Goal: Transaction & Acquisition: Purchase product/service

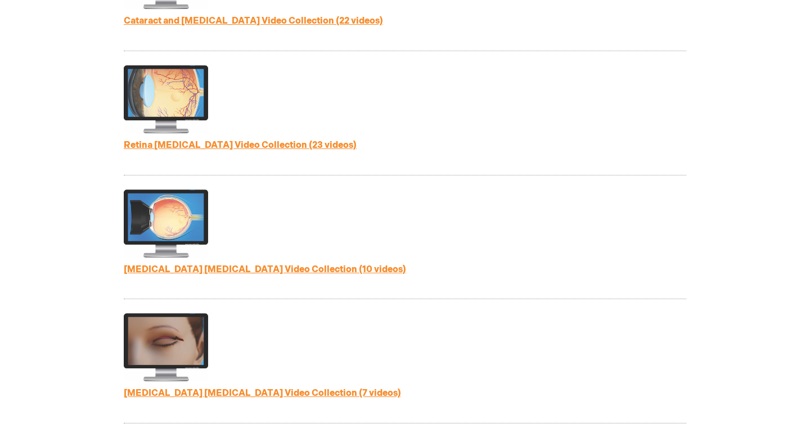
scroll to position [659, 0]
click at [172, 265] on link "[MEDICAL_DATA] [MEDICAL_DATA] Video Collection (10 videos)" at bounding box center [265, 270] width 283 height 11
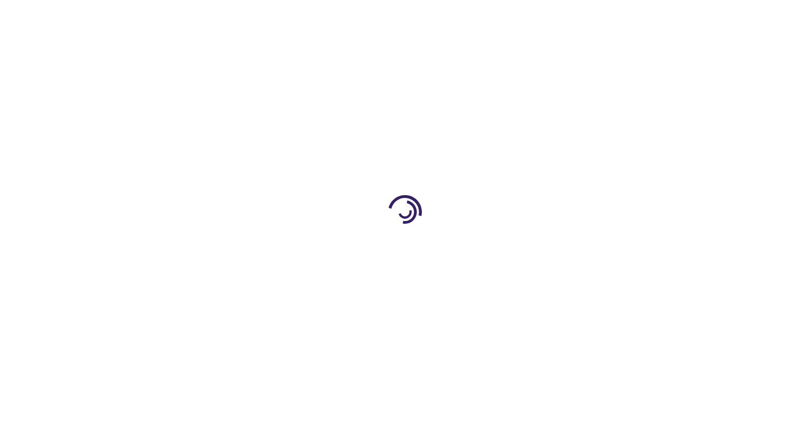
type input "1"
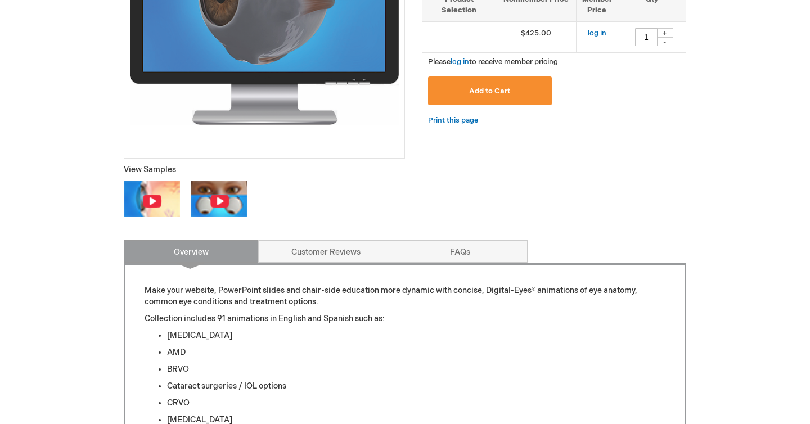
scroll to position [321, 0]
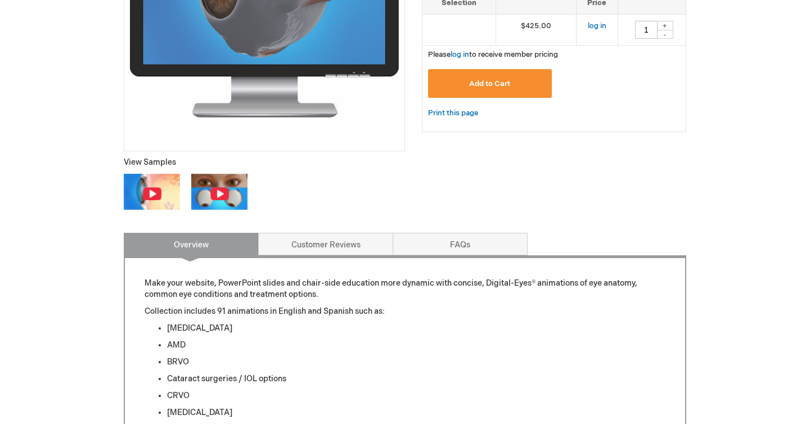
click at [156, 194] on img at bounding box center [152, 194] width 20 height 14
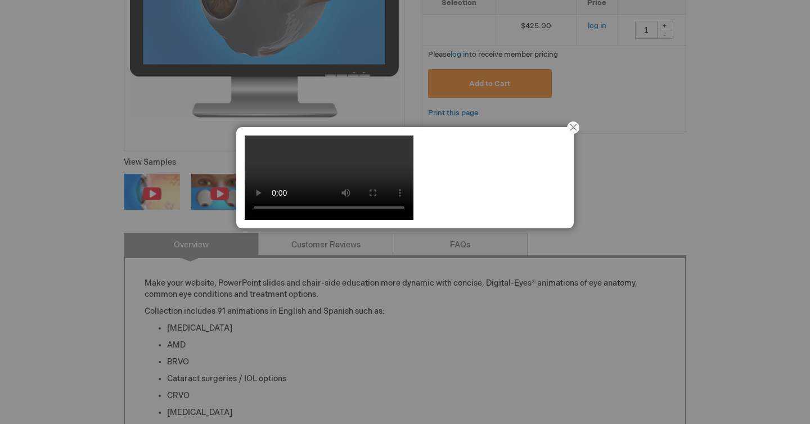
drag, startPoint x: 425, startPoint y: 303, endPoint x: 488, endPoint y: 301, distance: 63.1
click at [414, 220] on video at bounding box center [329, 178] width 169 height 84
click at [572, 131] on button "Close" at bounding box center [573, 127] width 35 height 35
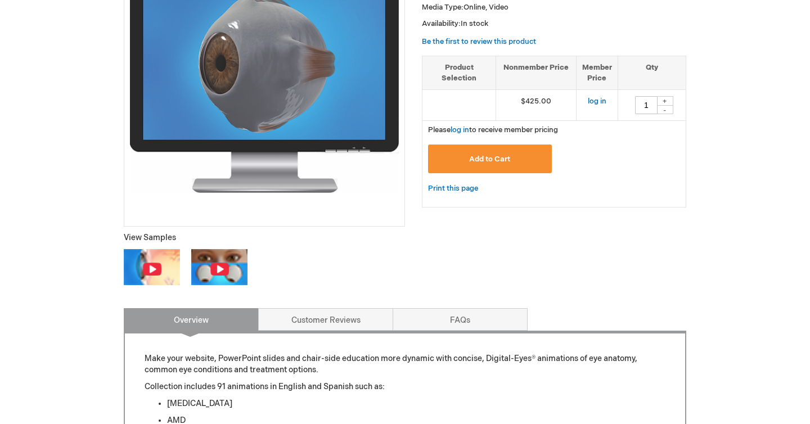
scroll to position [246, 0]
click at [217, 270] on img at bounding box center [220, 269] width 20 height 14
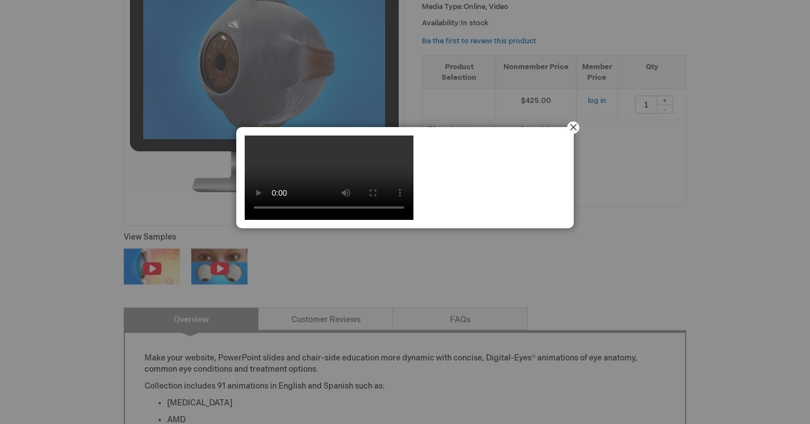
click at [573, 129] on button "Close" at bounding box center [573, 127] width 35 height 35
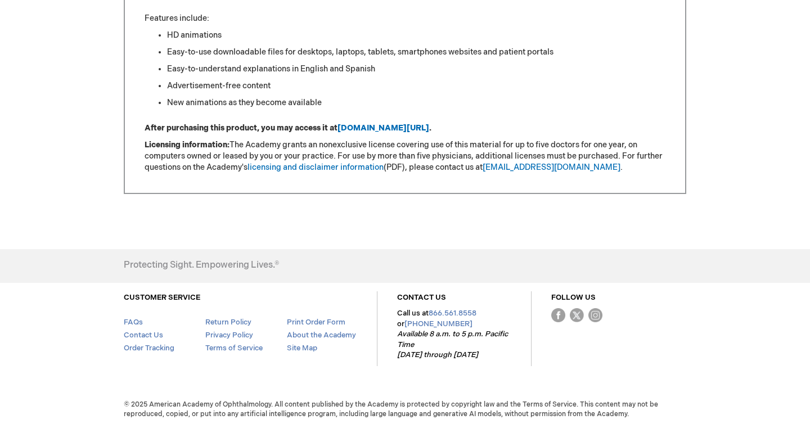
scroll to position [246, 0]
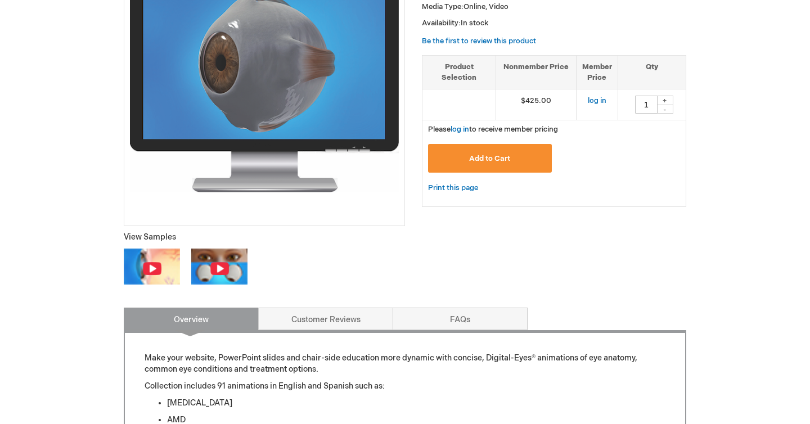
scroll to position [321, 0]
